Goal: Information Seeking & Learning: Learn about a topic

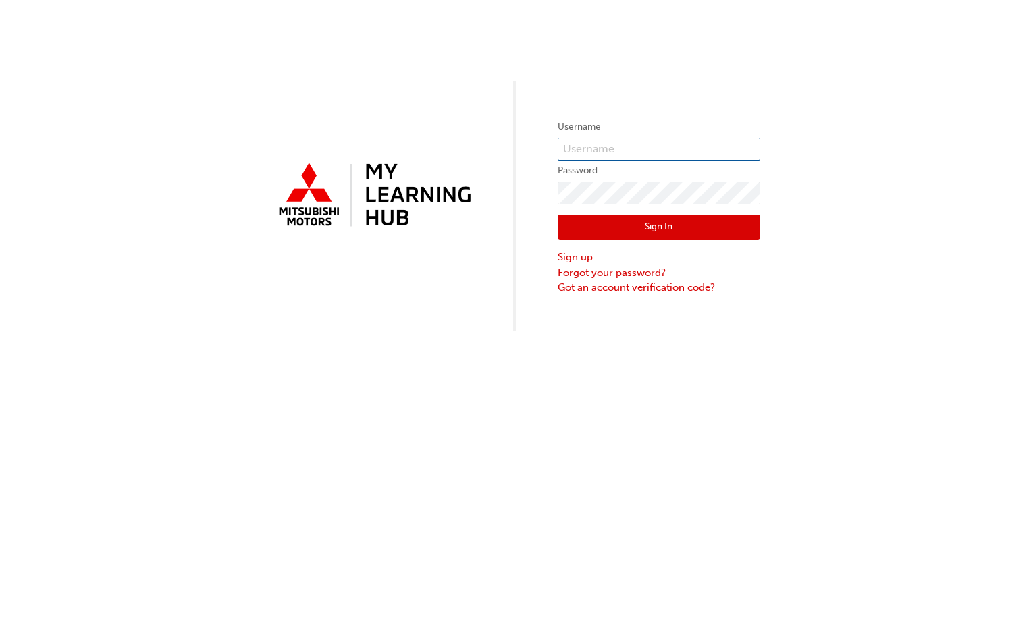
type input "0005439102"
click at [655, 232] on button "Sign In" at bounding box center [659, 228] width 203 height 26
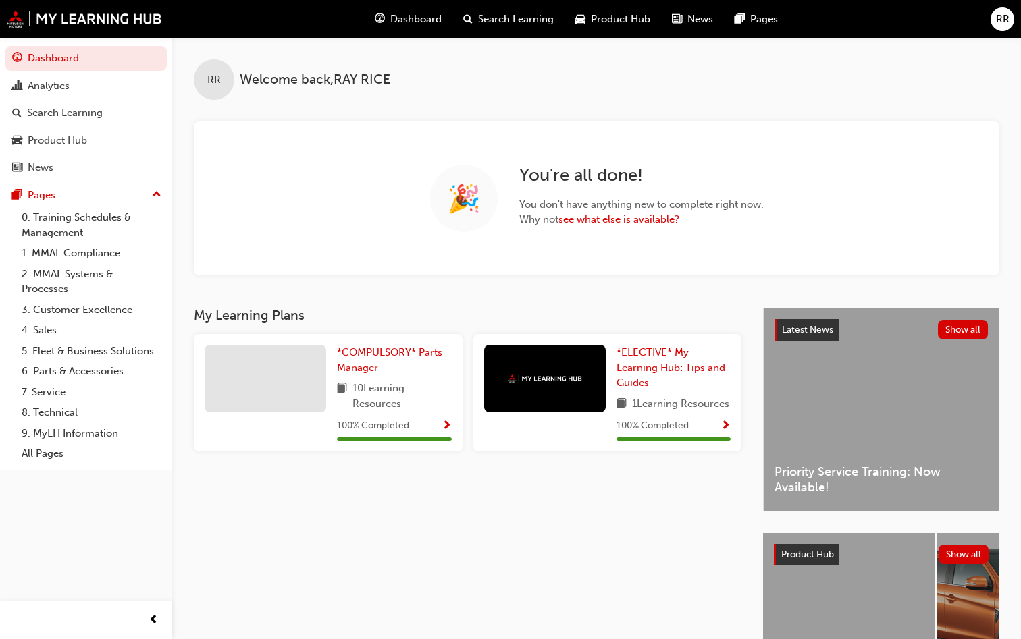
click at [520, 18] on span "Search Learning" at bounding box center [516, 19] width 76 height 16
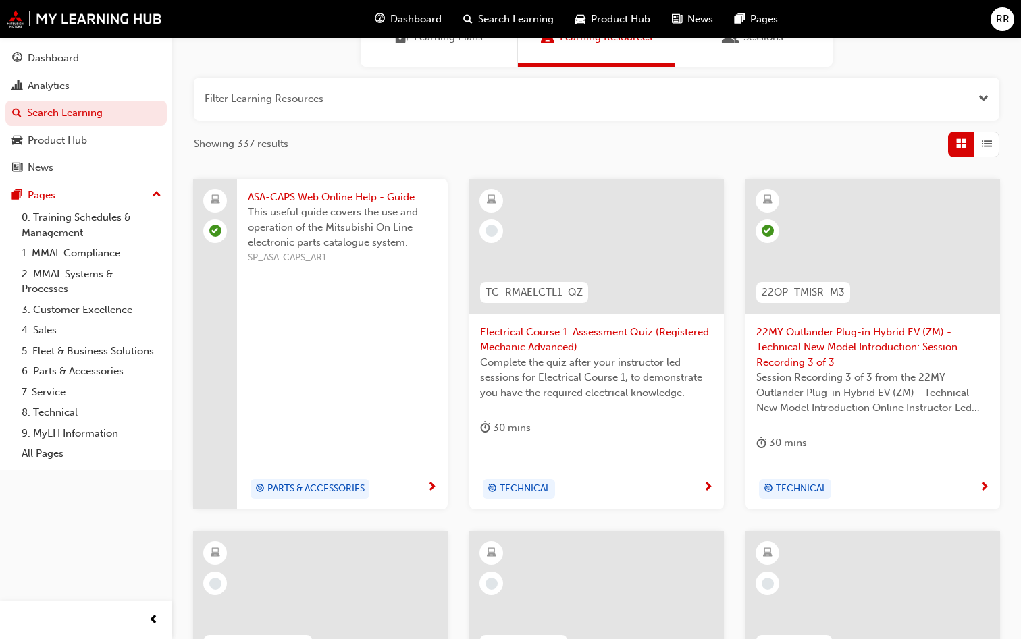
scroll to position [135, 0]
click at [706, 484] on span "next-icon" at bounding box center [708, 487] width 10 height 12
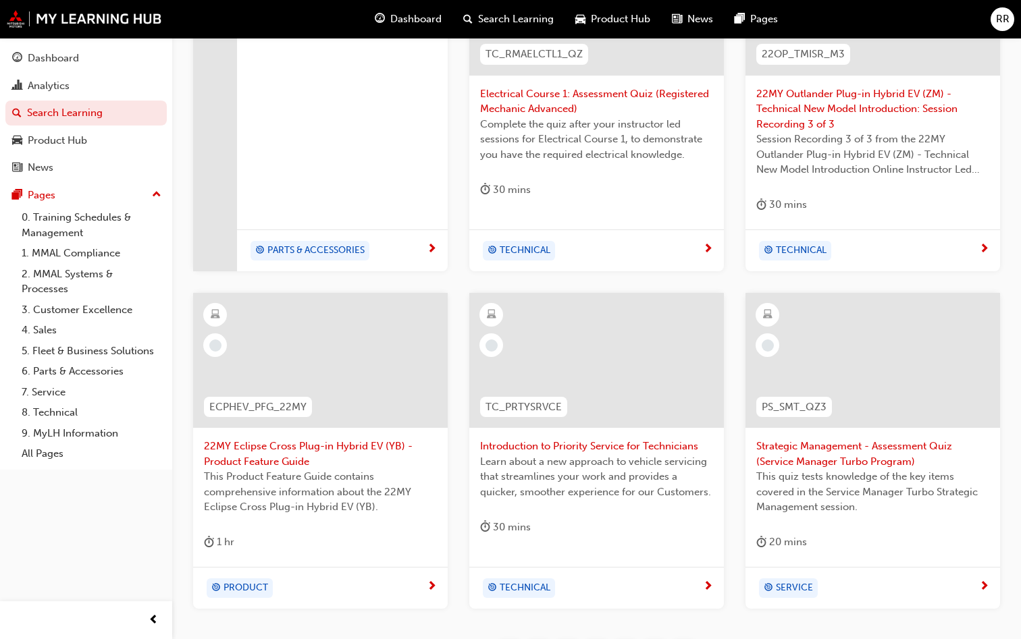
scroll to position [405, 0]
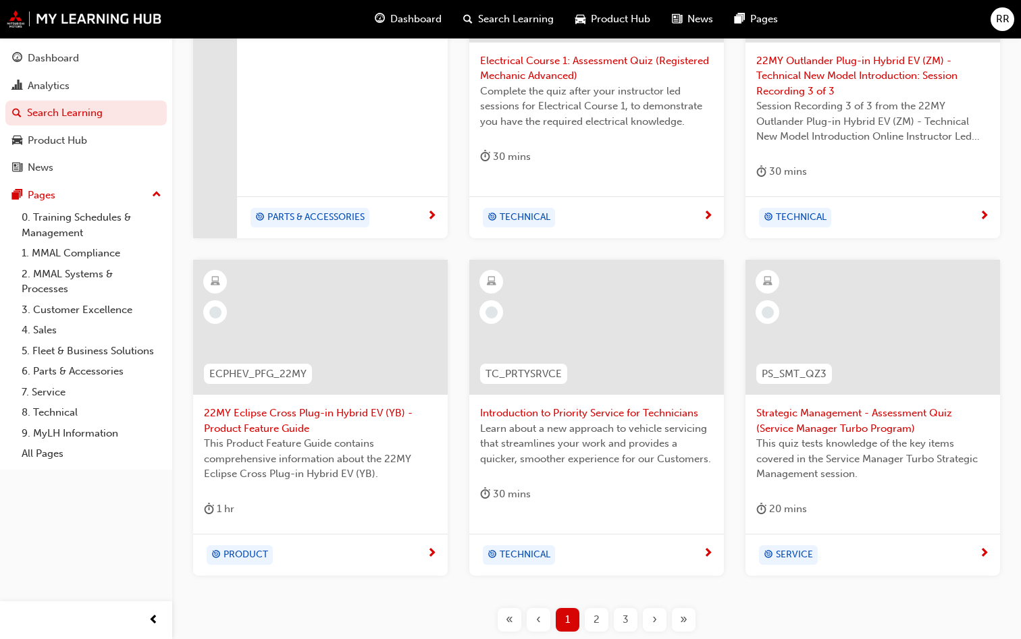
click at [340, 428] on span "22MY Eclipse Cross Plug-in Hybrid EV (YB) - Product Feature Guide" at bounding box center [320, 421] width 233 height 30
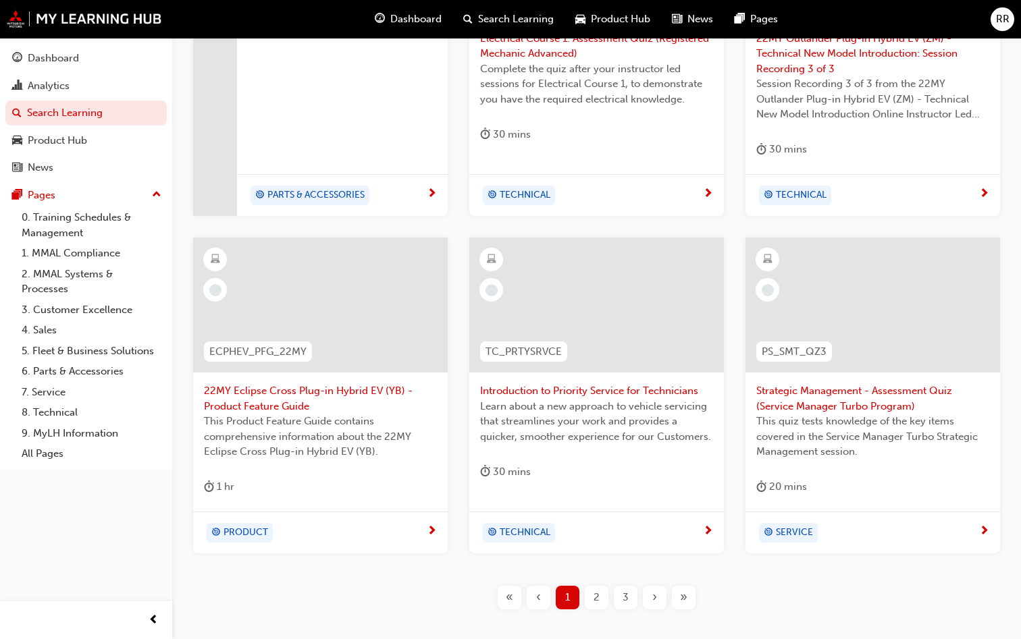
scroll to position [465, 0]
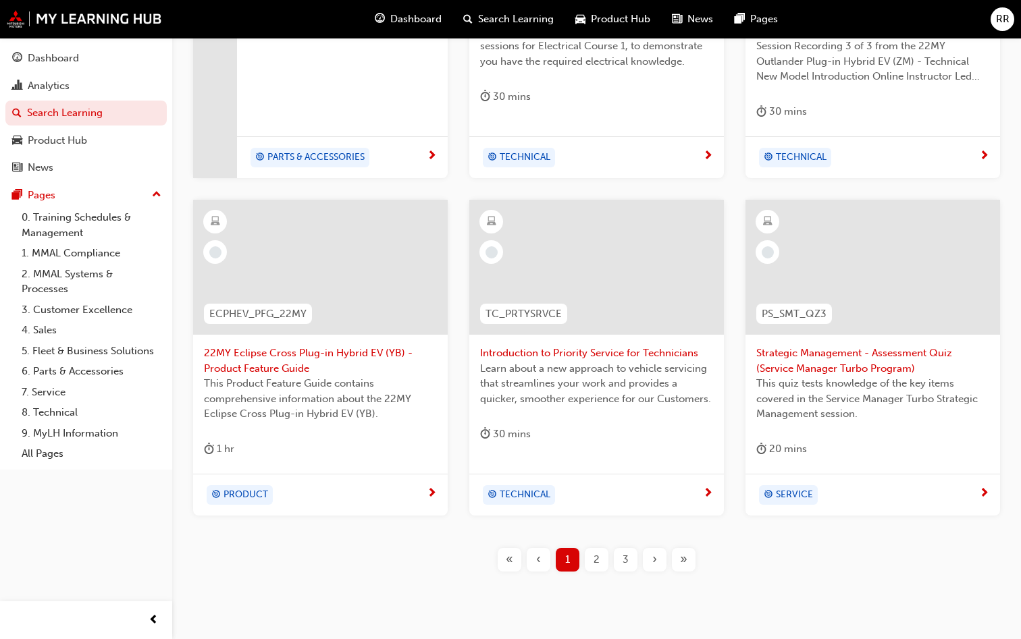
click at [597, 558] on span "2" at bounding box center [596, 560] width 6 height 16
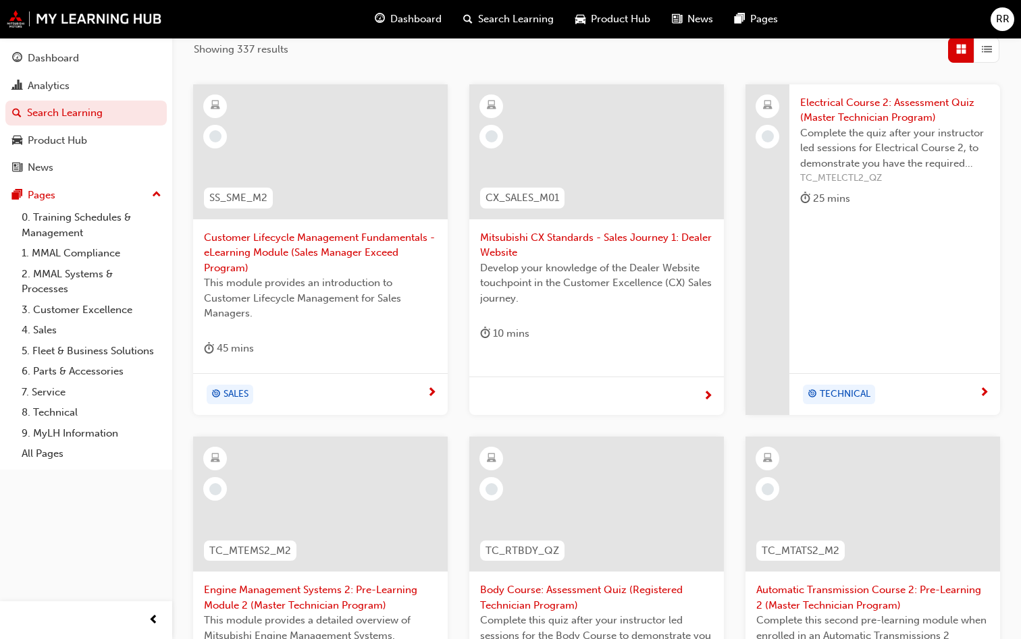
scroll to position [195, 0]
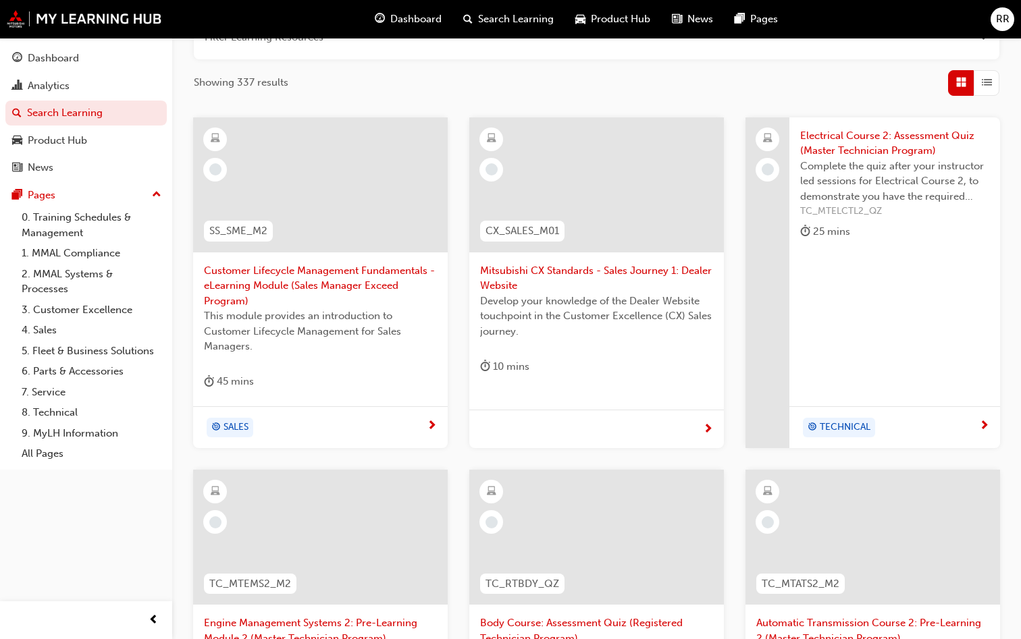
click at [387, 380] on div "45 mins" at bounding box center [320, 384] width 233 height 22
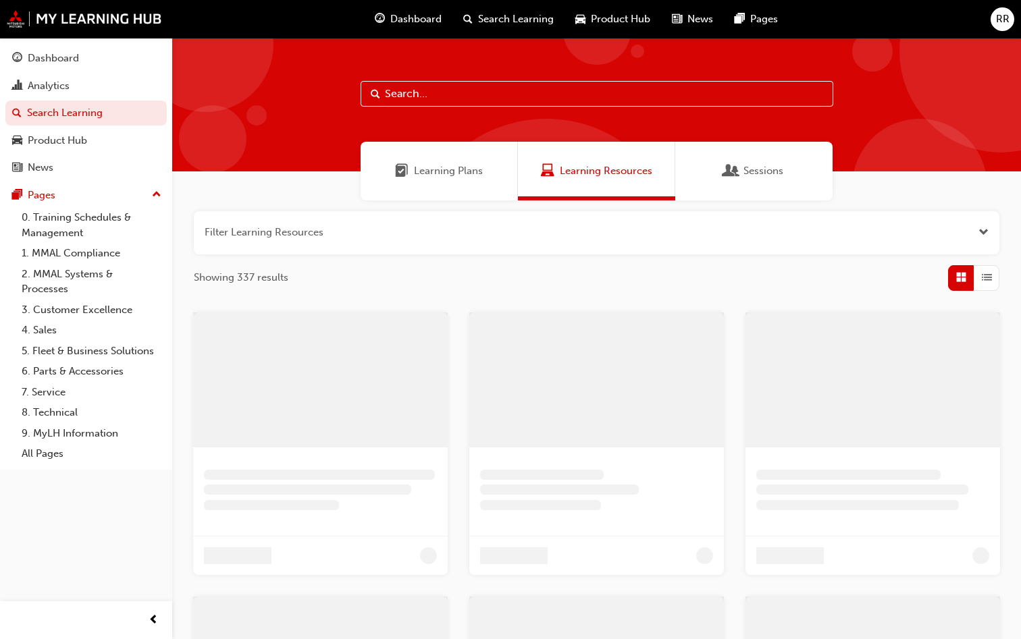
scroll to position [195, 0]
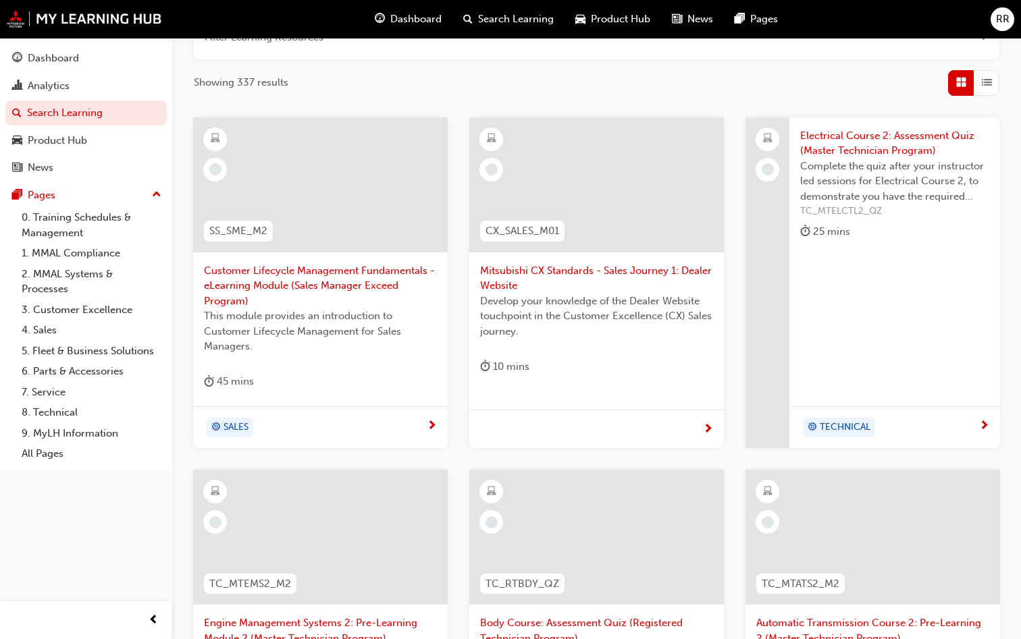
click at [597, 305] on span "Develop your knowledge of the Dealer Website touchpoint in the Customer Excelle…" at bounding box center [596, 317] width 233 height 46
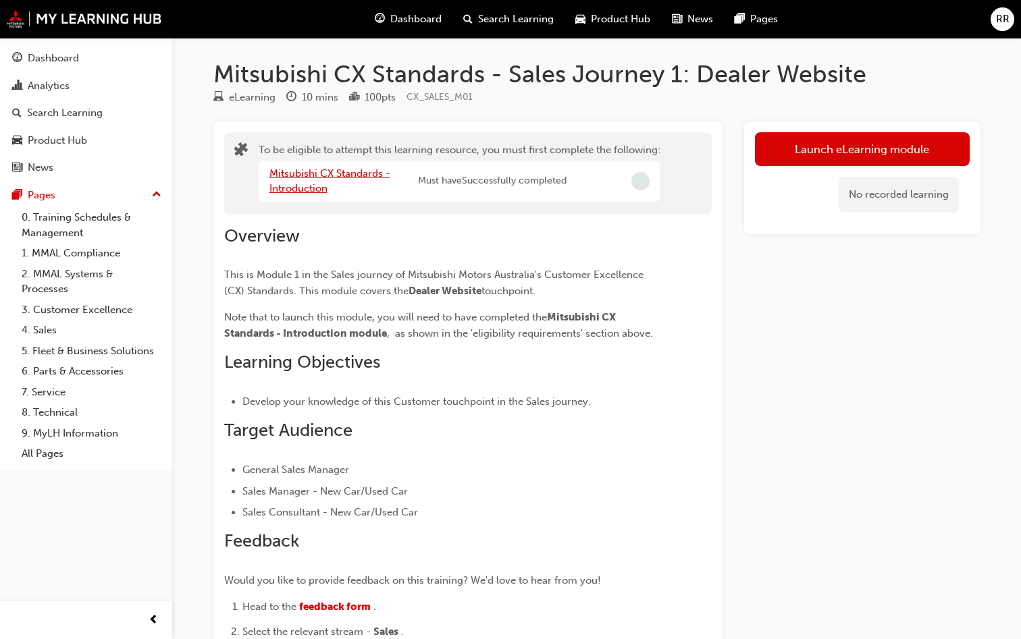
click at [319, 175] on link "Mitsubishi CX Standards - Introduction" at bounding box center [329, 181] width 121 height 28
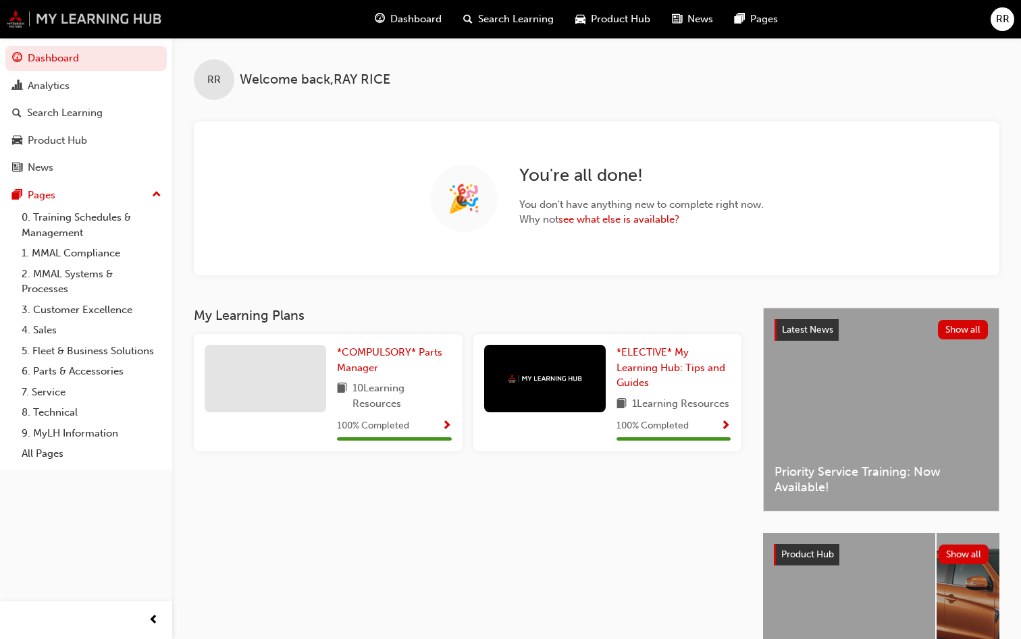
click at [48, 17] on img at bounding box center [84, 19] width 155 height 18
click at [413, 18] on span "Dashboard" at bounding box center [415, 19] width 51 height 16
click at [376, 19] on span "guage-icon" at bounding box center [380, 19] width 10 height 17
click at [585, 20] on div "Product Hub" at bounding box center [612, 19] width 97 height 28
